Goal: Information Seeking & Learning: Learn about a topic

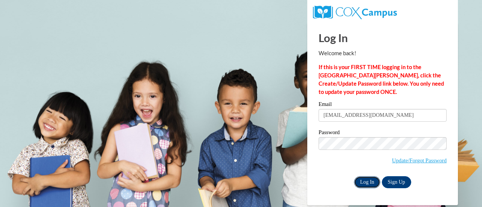
click at [371, 181] on input "Log In" at bounding box center [367, 183] width 26 height 12
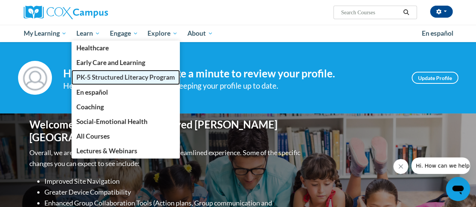
click at [92, 73] on span "PK-5 Structured Literacy Program" at bounding box center [125, 77] width 99 height 8
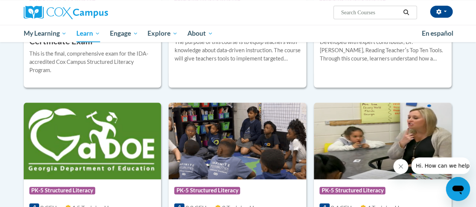
scroll to position [151, 0]
